Goal: Transaction & Acquisition: Obtain resource

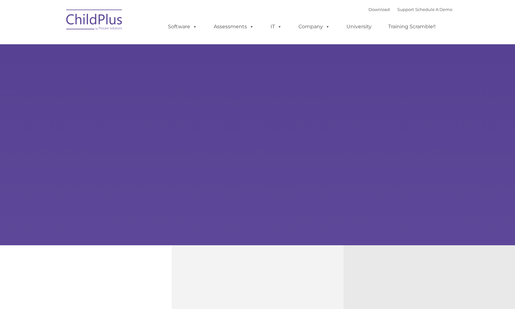
select select "MEDIUM"
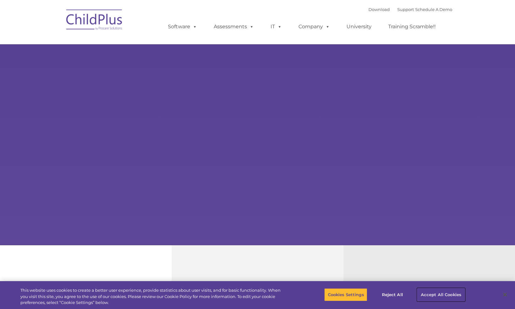
click at [432, 294] on button "Accept All Cookies" at bounding box center [440, 294] width 47 height 13
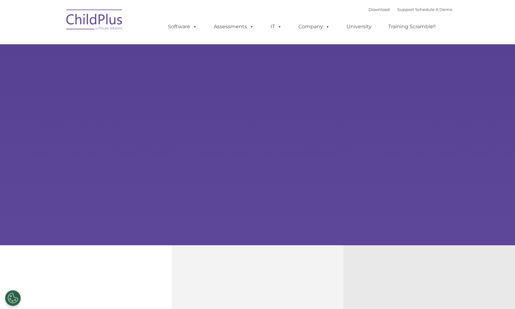
click at [85, 28] on img at bounding box center [94, 20] width 63 height 31
select select "MEDIUM"
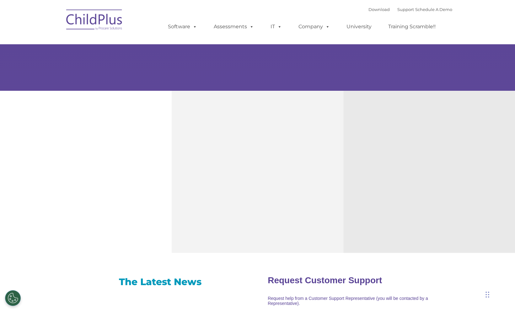
scroll to position [115, 0]
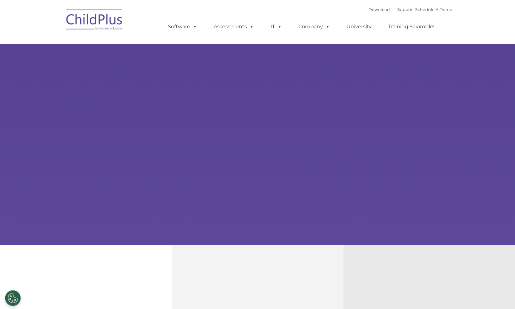
select select "MEDIUM"
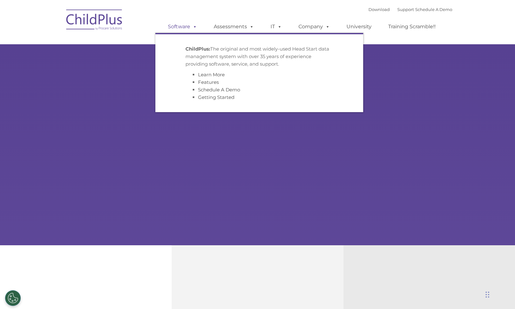
click at [186, 32] on link "Software" at bounding box center [183, 26] width 42 height 13
